Goal: Information Seeking & Learning: Check status

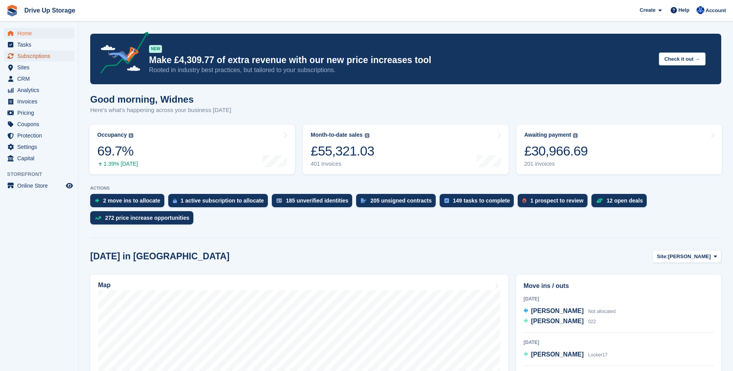
click at [27, 59] on span "Subscriptions" at bounding box center [40, 56] width 47 height 11
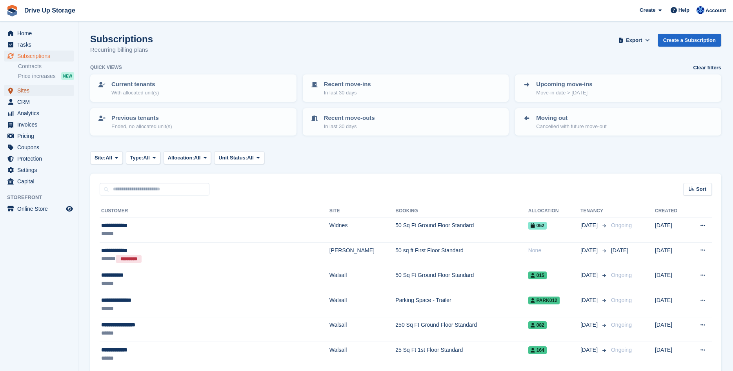
click at [25, 93] on span "Sites" at bounding box center [40, 90] width 47 height 11
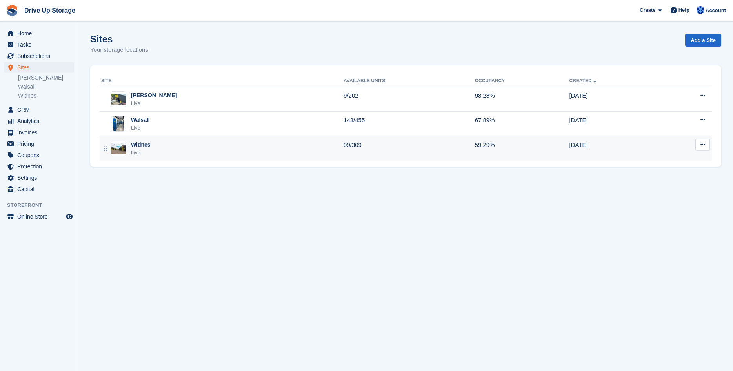
click at [139, 145] on div "Widnes" at bounding box center [141, 145] width 20 height 8
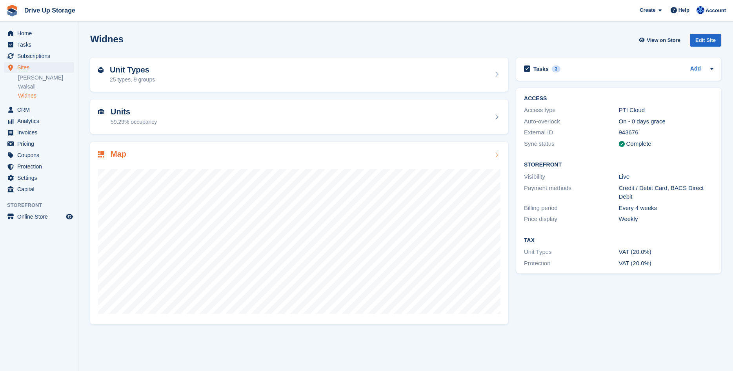
click at [495, 154] on icon at bounding box center [496, 155] width 8 height 6
click at [35, 67] on span "Sites" at bounding box center [40, 67] width 47 height 11
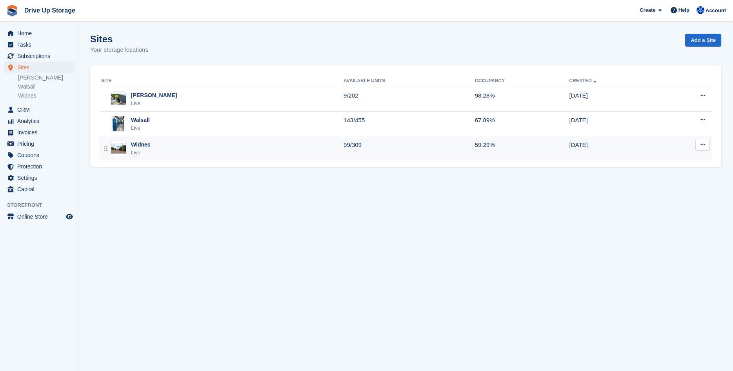
click at [153, 150] on div "Widnes Live" at bounding box center [222, 149] width 242 height 16
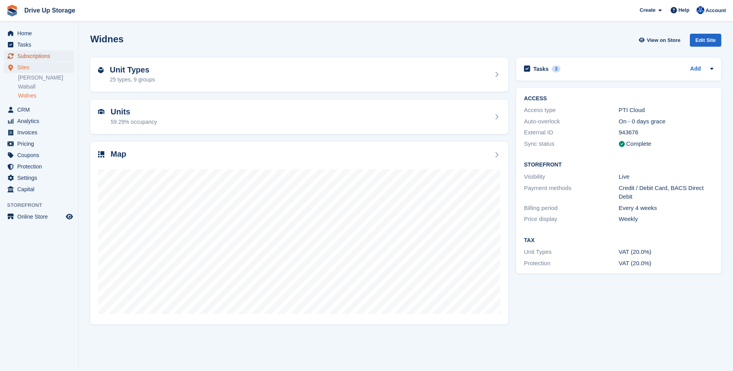
click at [22, 55] on span "Subscriptions" at bounding box center [40, 56] width 47 height 11
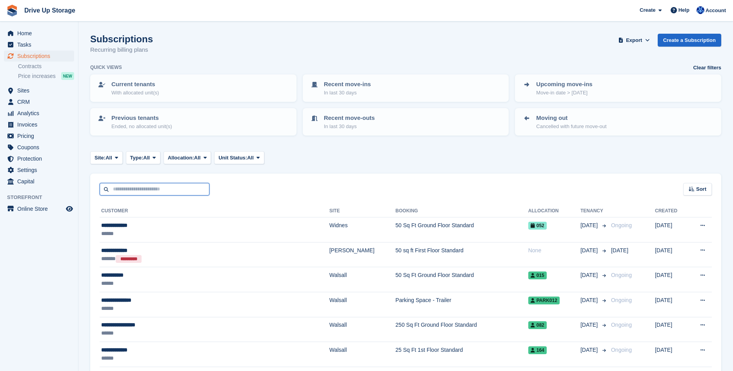
click at [153, 187] on input "text" at bounding box center [155, 189] width 110 height 13
type input "******"
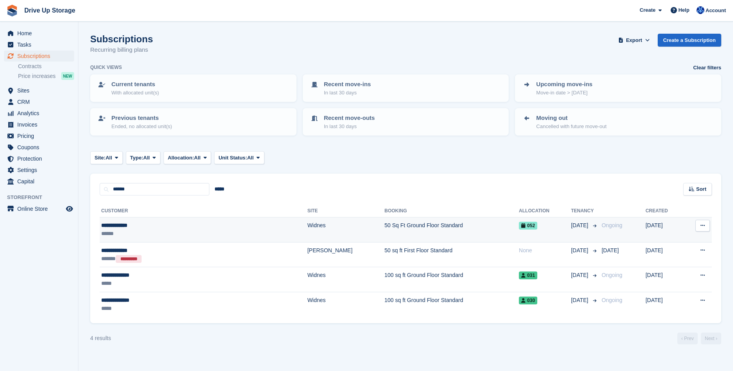
click at [198, 225] on div "**********" at bounding box center [161, 226] width 120 height 8
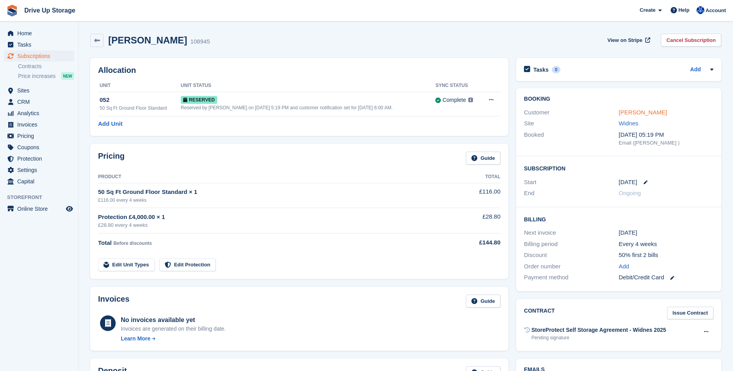
click at [631, 114] on link "[PERSON_NAME]" at bounding box center [643, 112] width 48 height 7
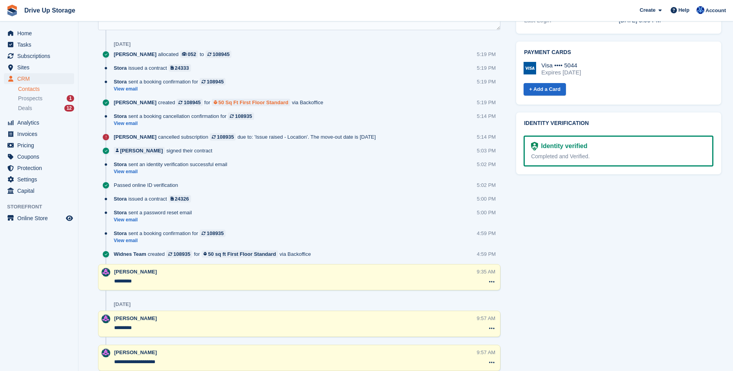
scroll to position [360, 0]
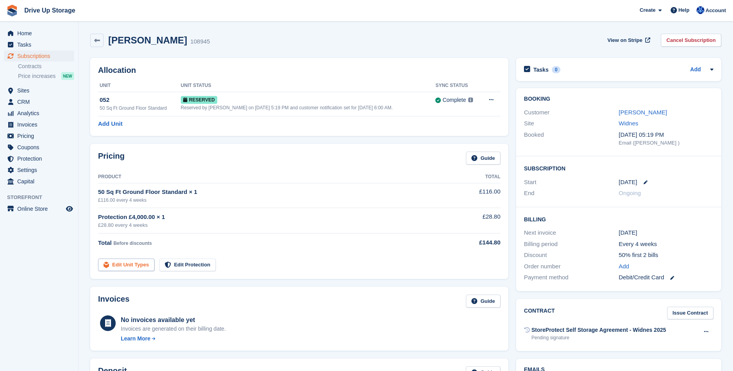
click at [130, 265] on link "Edit Unit Types" at bounding box center [126, 265] width 56 height 13
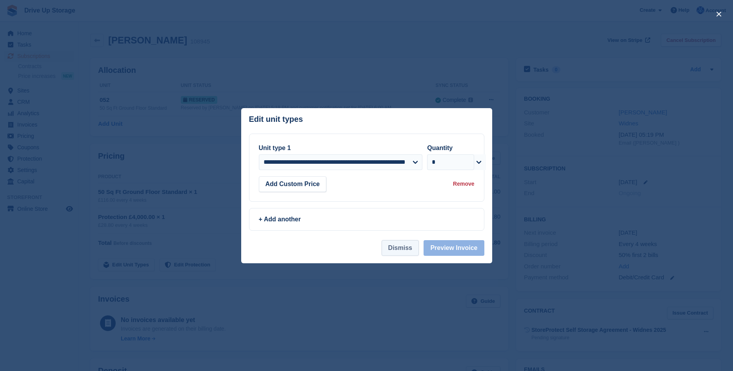
click at [397, 248] on button "Dismiss" at bounding box center [399, 248] width 37 height 16
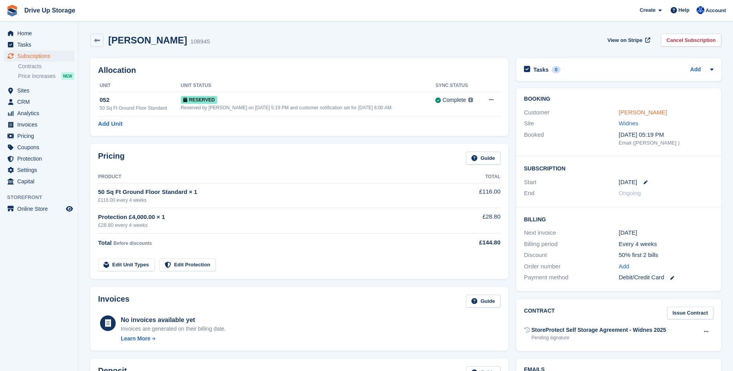
click at [623, 112] on link "Joanne Vernon" at bounding box center [643, 112] width 48 height 7
